Goal: Contribute content: Add original content to the website for others to see

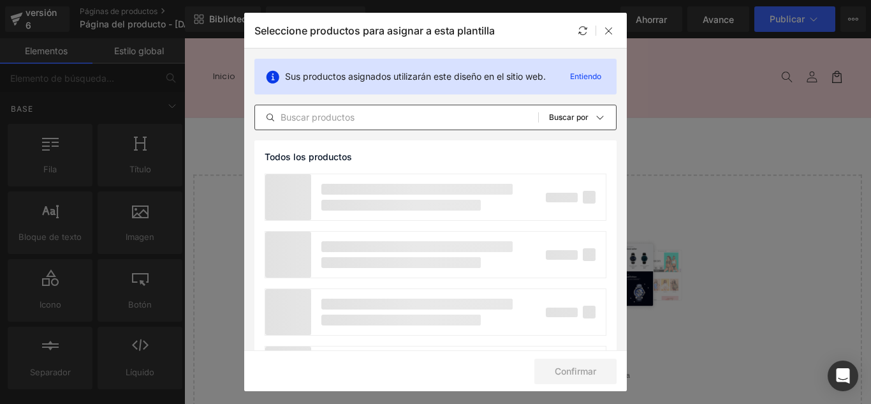
click at [337, 115] on input "text" at bounding box center [396, 117] width 283 height 15
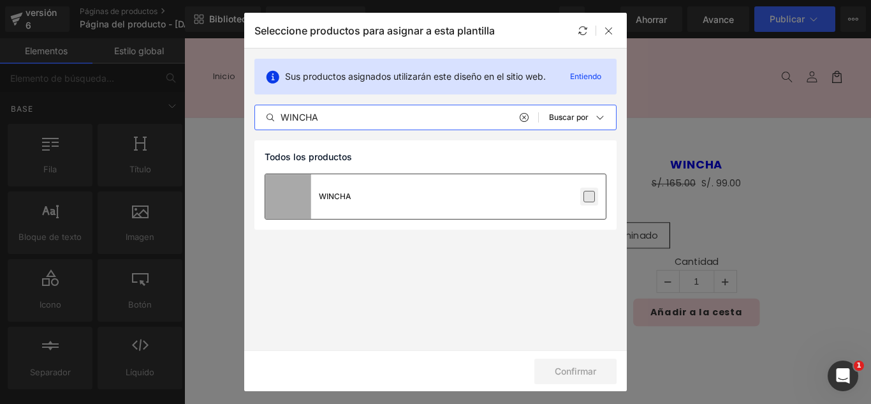
type input "WINCHA"
click at [591, 196] on label at bounding box center [588, 196] width 11 height 11
click at [589, 196] on input "checkbox" at bounding box center [589, 196] width 0 height 0
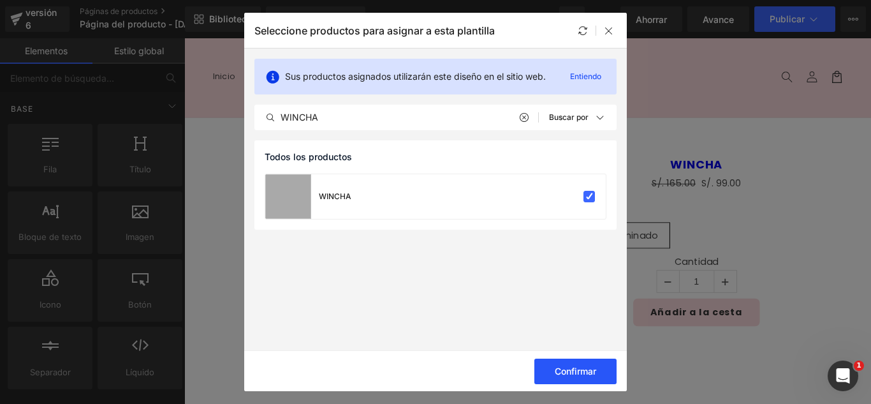
click at [567, 371] on font "Confirmar" at bounding box center [575, 370] width 41 height 11
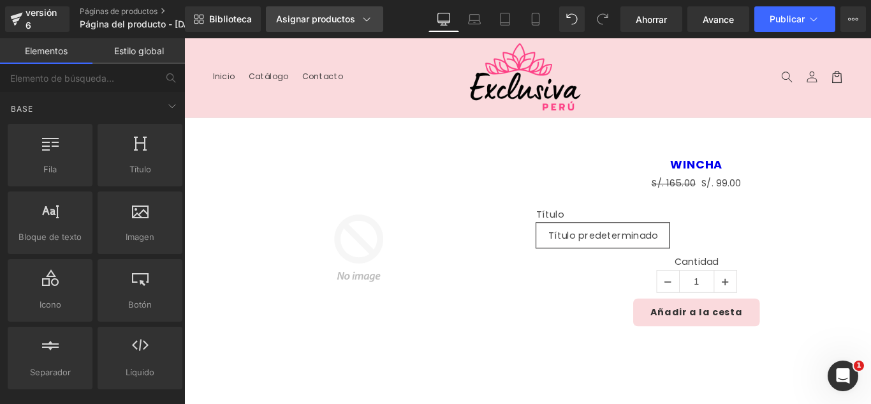
click at [357, 22] on div "Asignar productos" at bounding box center [324, 19] width 97 height 13
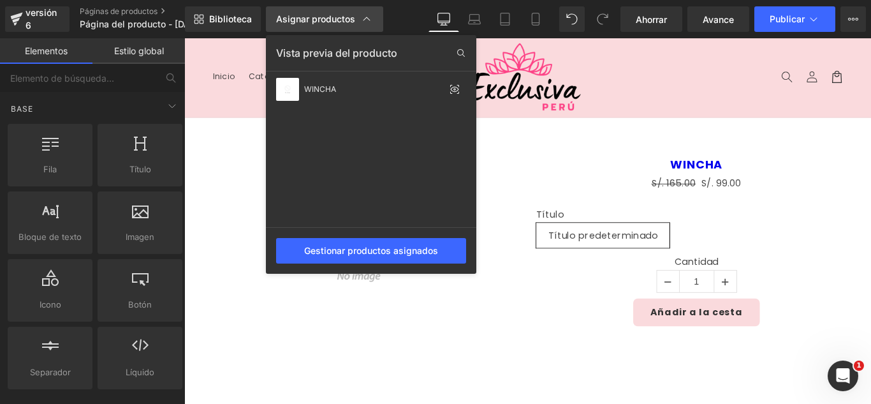
click at [357, 19] on div "Asignar productos" at bounding box center [324, 19] width 97 height 13
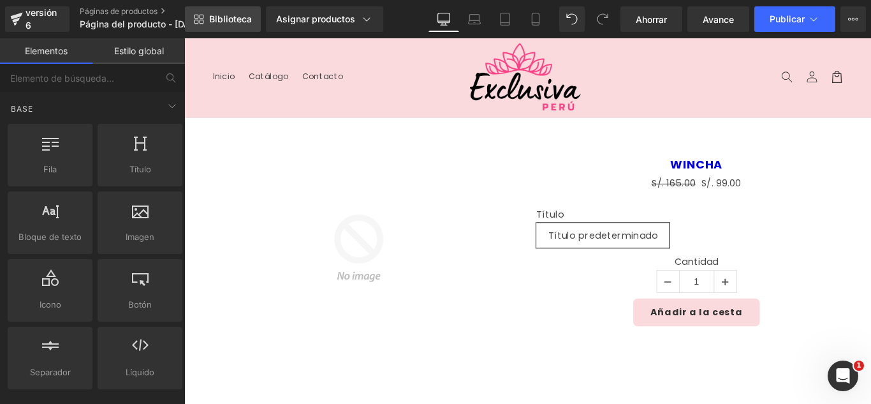
click at [217, 20] on font "Biblioteca" at bounding box center [230, 18] width 43 height 11
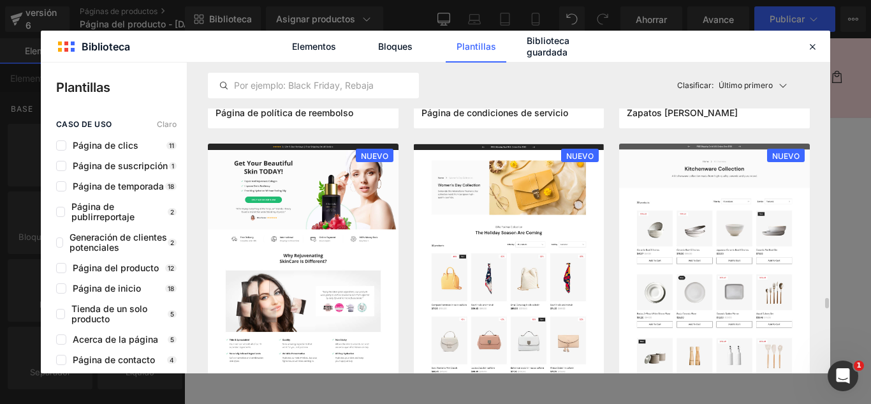
scroll to position [1275, 0]
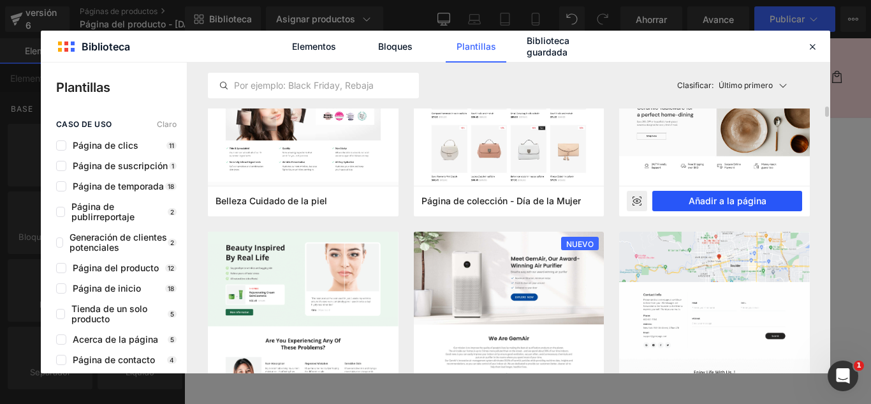
click at [754, 196] on button "Añadir a la página" at bounding box center [727, 201] width 150 height 20
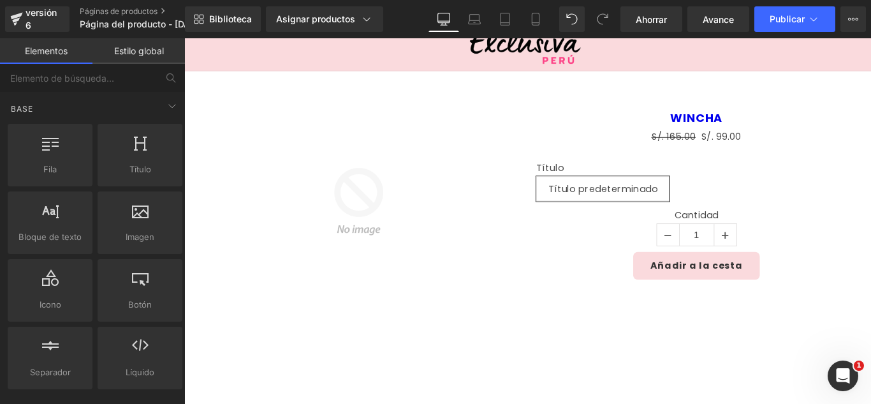
scroll to position [48, 0]
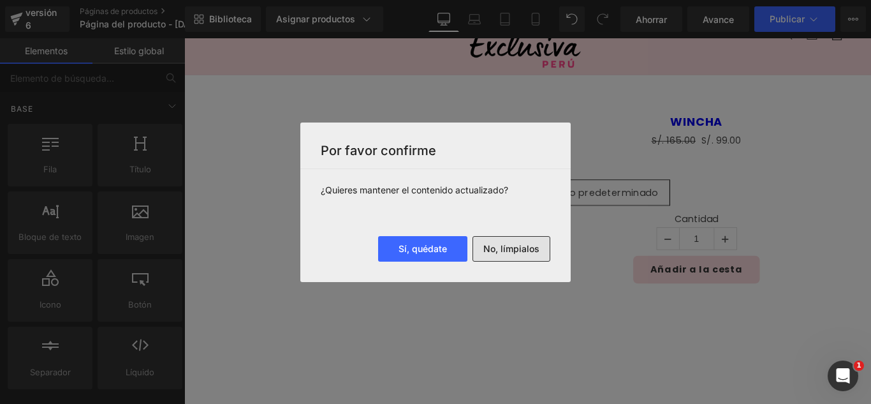
click at [512, 249] on font "No, límpialos" at bounding box center [511, 248] width 56 height 11
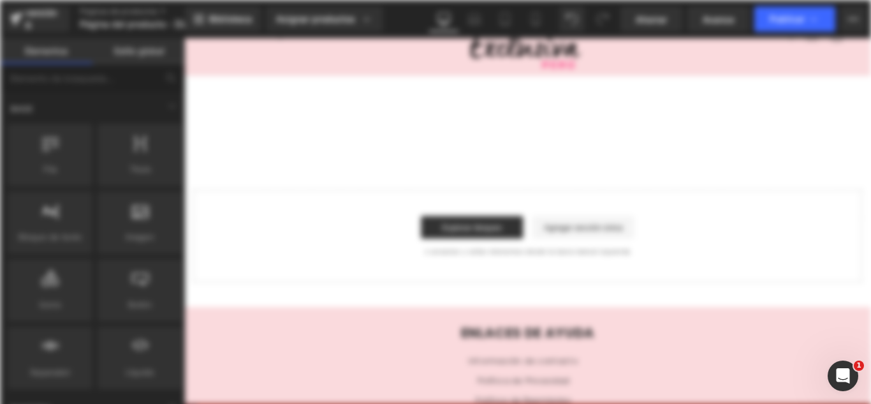
scroll to position [0, 0]
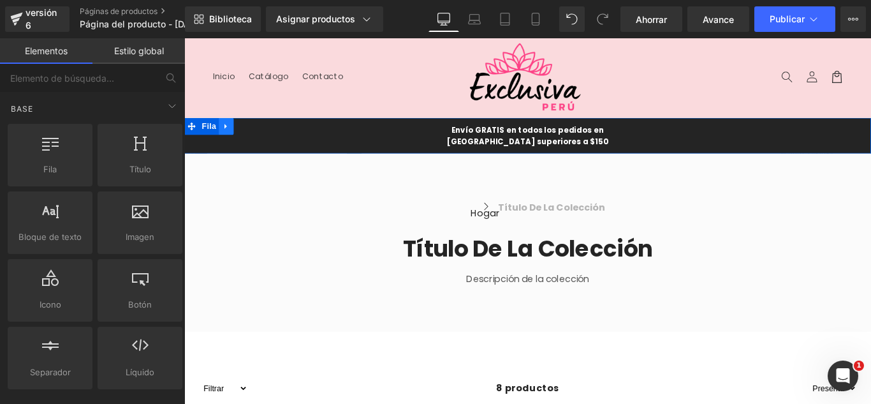
click at [229, 140] on icon at bounding box center [230, 138] width 3 height 6
click at [260, 136] on icon at bounding box center [264, 137] width 9 height 9
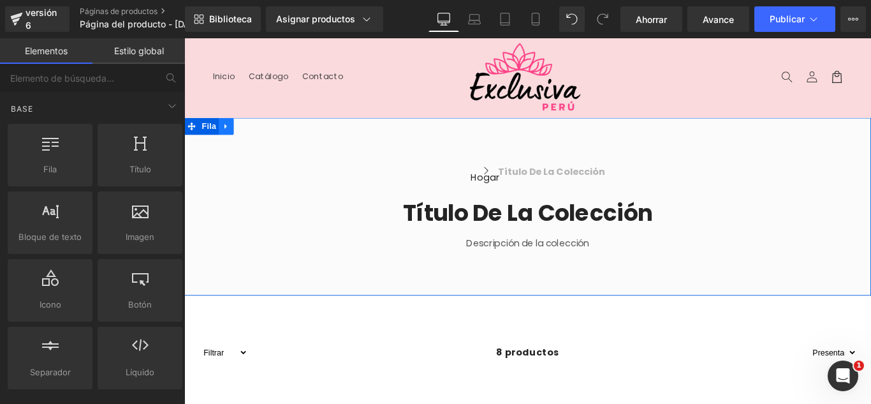
click at [231, 130] on link at bounding box center [231, 136] width 17 height 19
click at [261, 139] on icon at bounding box center [264, 137] width 9 height 9
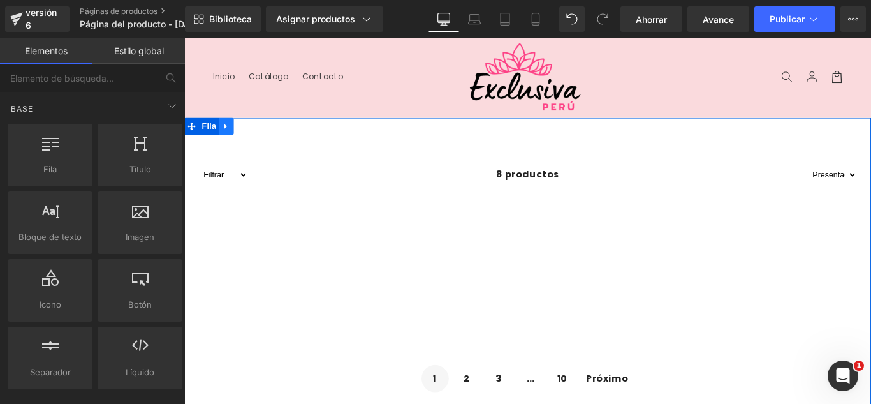
click at [228, 139] on icon at bounding box center [231, 138] width 9 height 10
click at [260, 135] on icon at bounding box center [264, 137] width 9 height 9
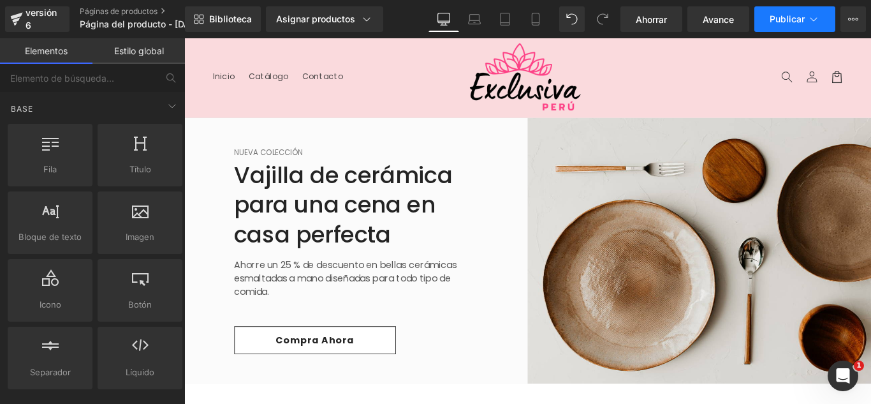
click at [823, 17] on button "Publicar" at bounding box center [794, 18] width 81 height 25
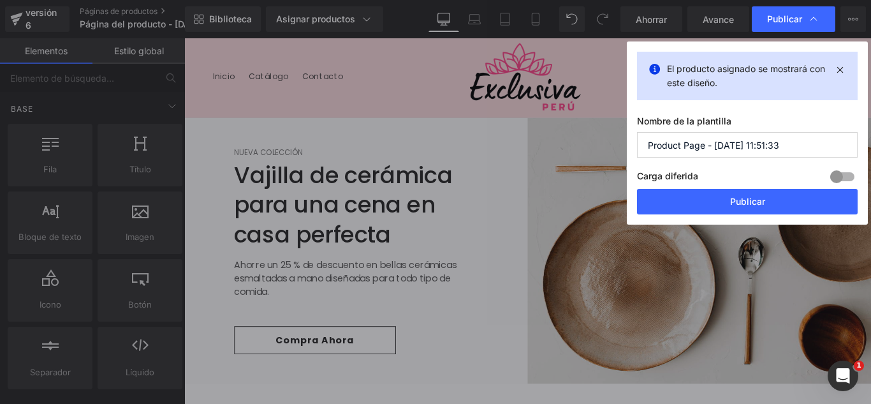
click at [781, 148] on input "Product Page - [DATE] 11:51:33" at bounding box center [747, 144] width 221 height 25
click at [783, 150] on input "Product Page - [DATE] 11:51:33" at bounding box center [747, 144] width 221 height 25
click at [782, 147] on input "Product Page - [DATE] 11:51:33" at bounding box center [747, 144] width 221 height 25
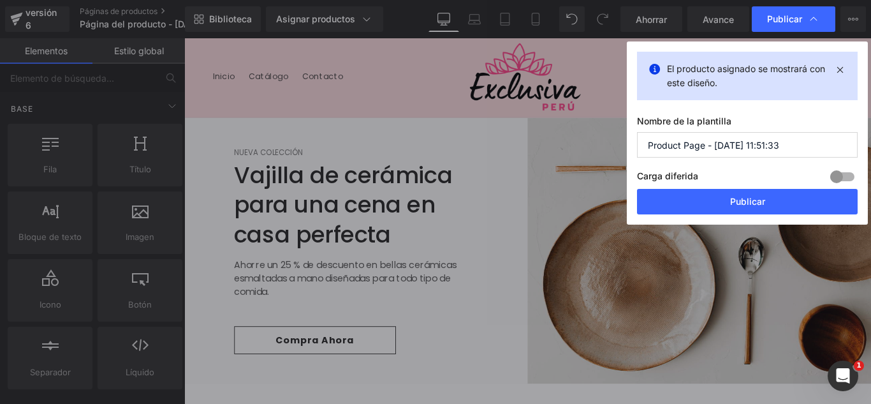
click at [782, 147] on input "Product Page - [DATE] 11:51:33" at bounding box center [747, 144] width 221 height 25
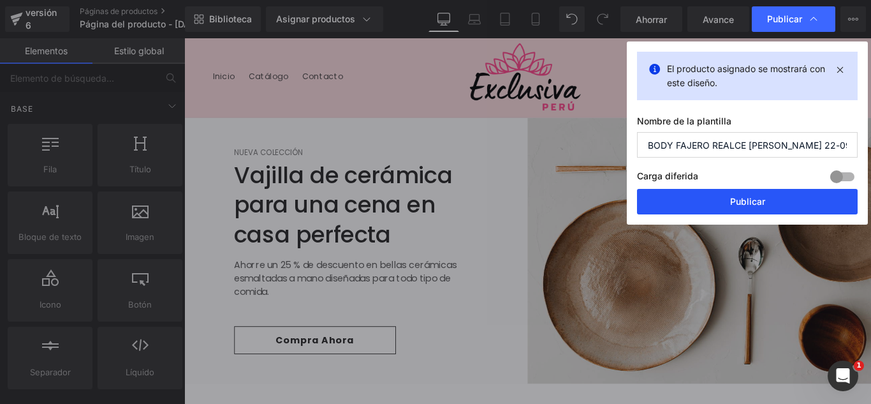
type input "BODY FAJERO REALCE [PERSON_NAME] 22-09"
click at [780, 201] on button "Publicar" at bounding box center [747, 201] width 221 height 25
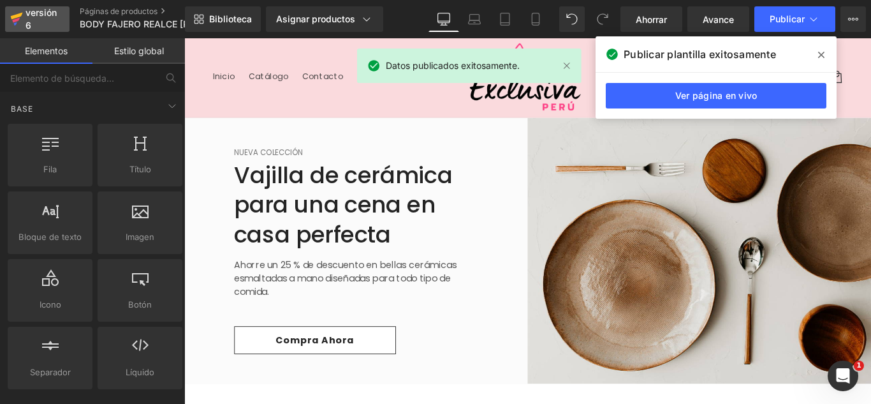
click at [27, 23] on font "versión 6" at bounding box center [40, 19] width 31 height 24
